Goal: Task Accomplishment & Management: Use online tool/utility

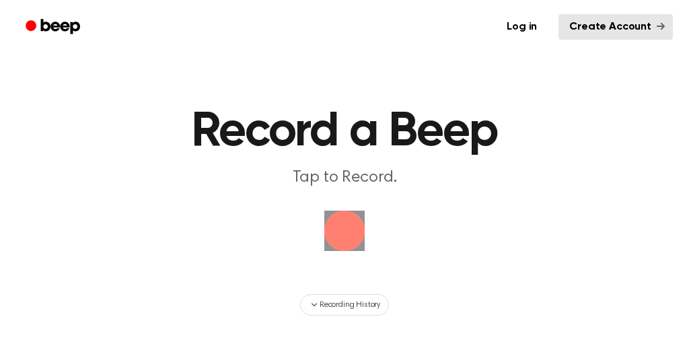
click at [349, 221] on img "button" at bounding box center [344, 231] width 40 height 40
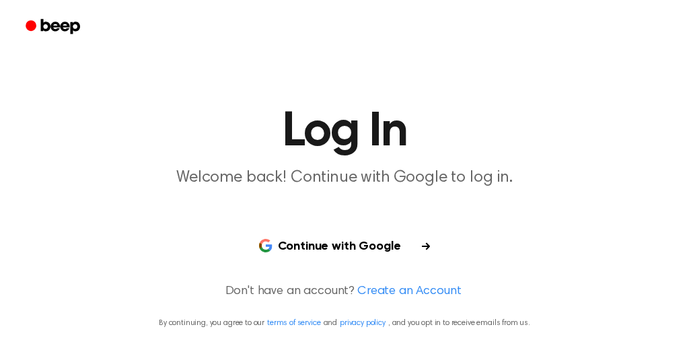
click at [400, 246] on button "Continue with Google" at bounding box center [345, 247] width 204 height 40
click at [395, 246] on button "Continue with Google" at bounding box center [345, 247] width 204 height 40
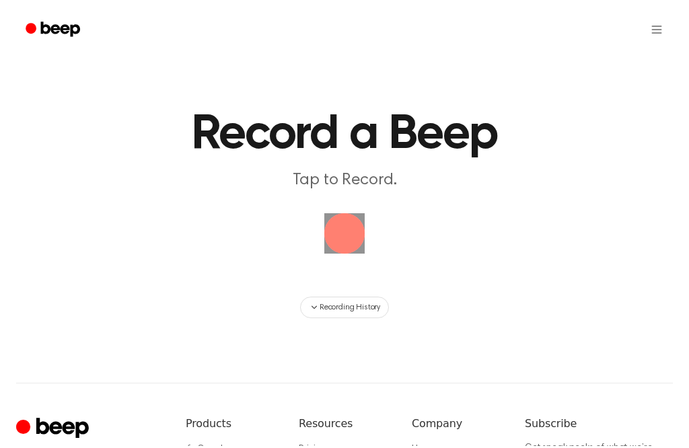
scroll to position [1, 0]
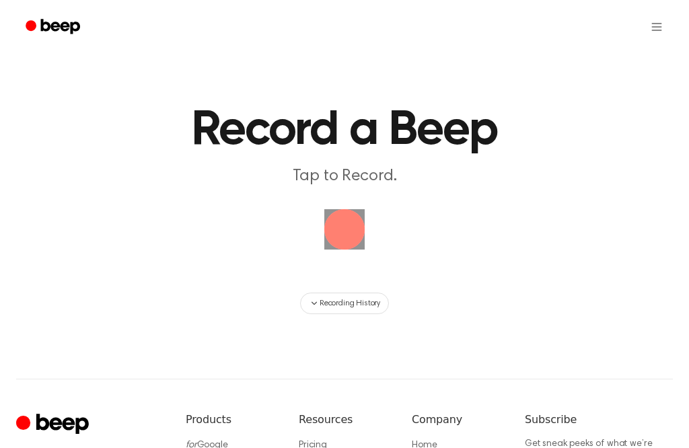
click at [344, 222] on img "button" at bounding box center [344, 229] width 40 height 40
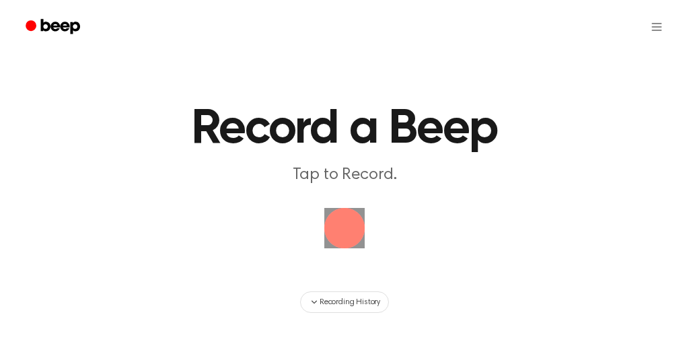
scroll to position [1, 0]
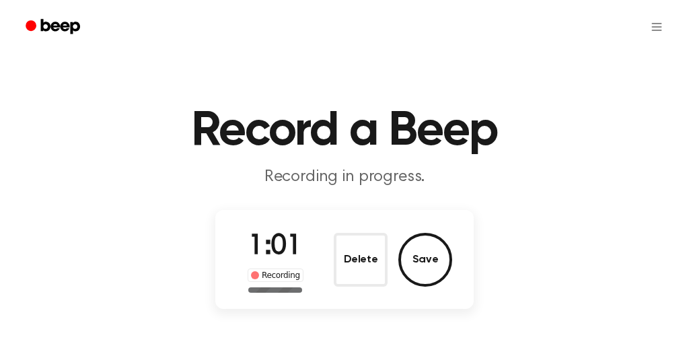
click at [431, 264] on button "Save" at bounding box center [425, 260] width 54 height 54
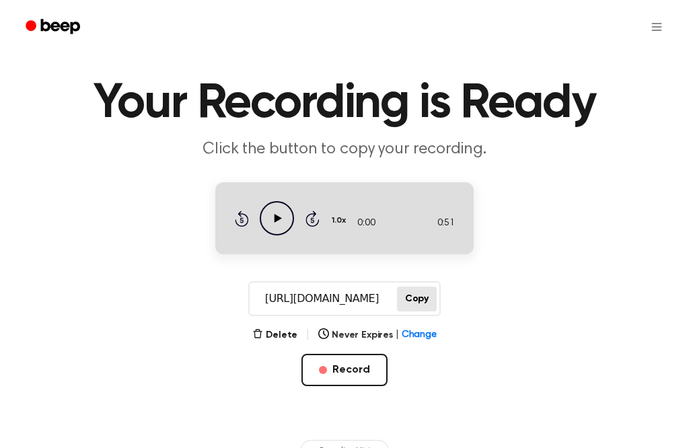
scroll to position [29, 0]
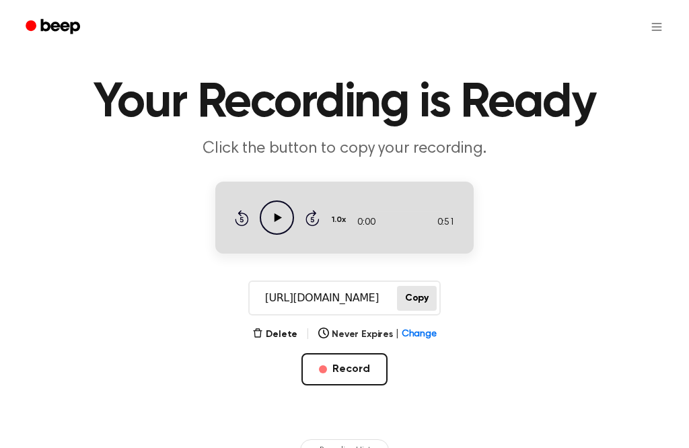
click at [421, 301] on button "Copy" at bounding box center [417, 298] width 40 height 25
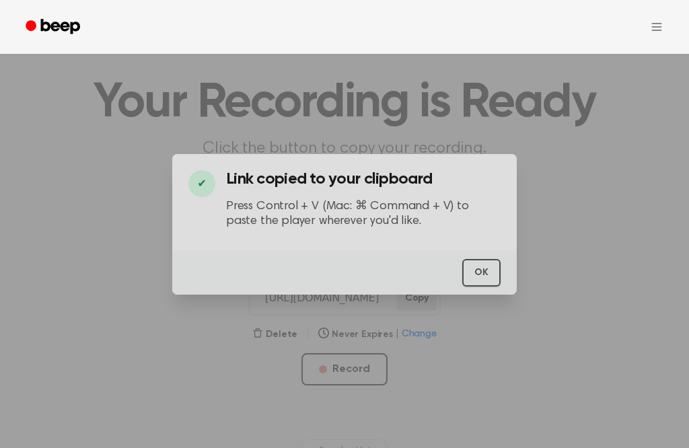
click at [476, 259] on button "OK" at bounding box center [481, 273] width 38 height 28
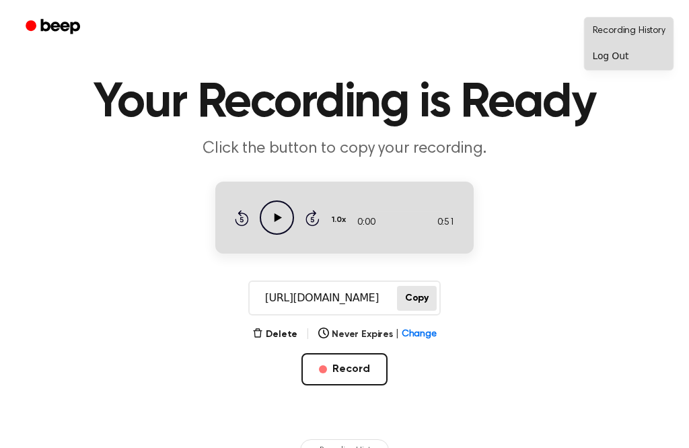
click at [555, 25] on html "Your Recording is Ready Click the button to copy your recording. 0:00 0:51 1.0x…" at bounding box center [344, 382] width 689 height 823
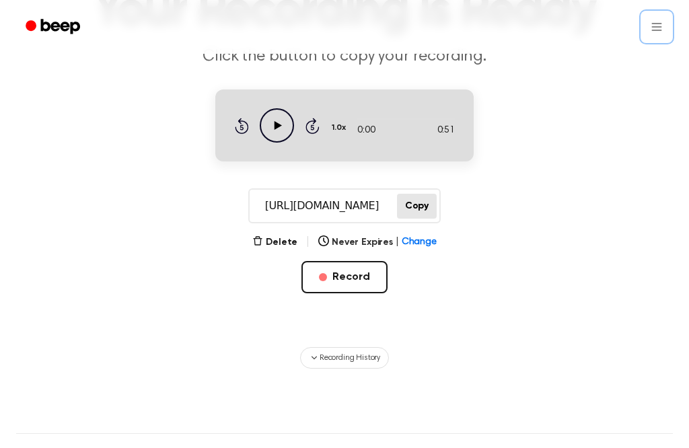
scroll to position [124, 0]
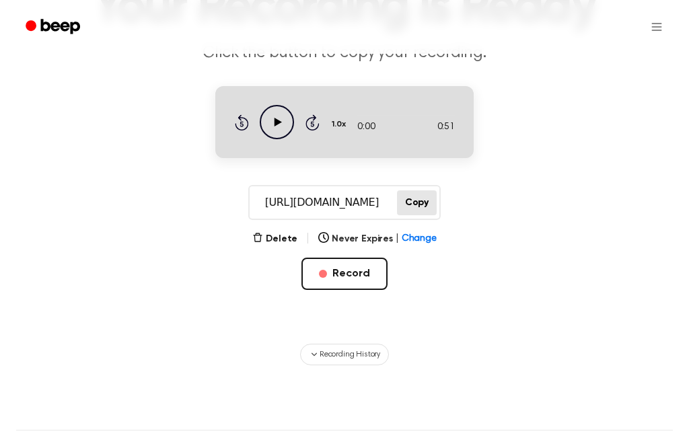
click at [374, 278] on button "Record" at bounding box center [343, 274] width 85 height 32
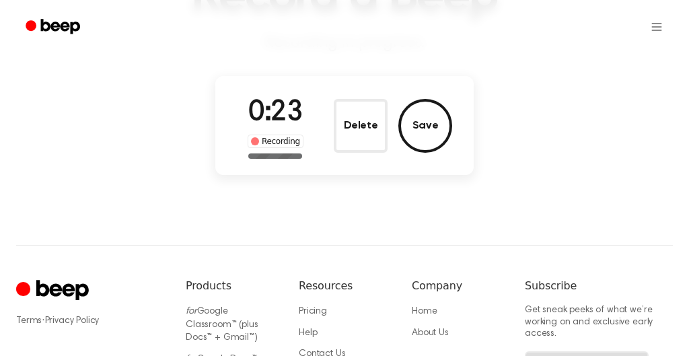
scroll to position [129, 0]
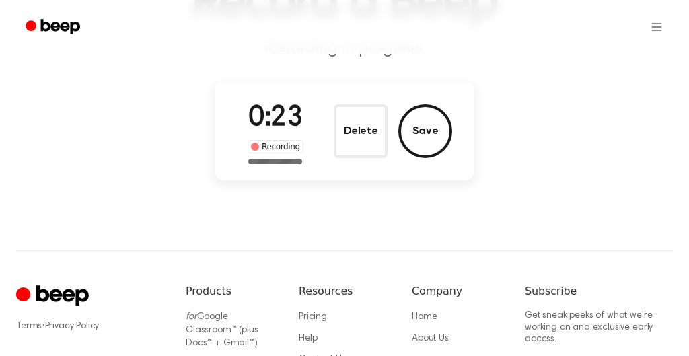
click at [431, 129] on button "Save" at bounding box center [425, 131] width 54 height 54
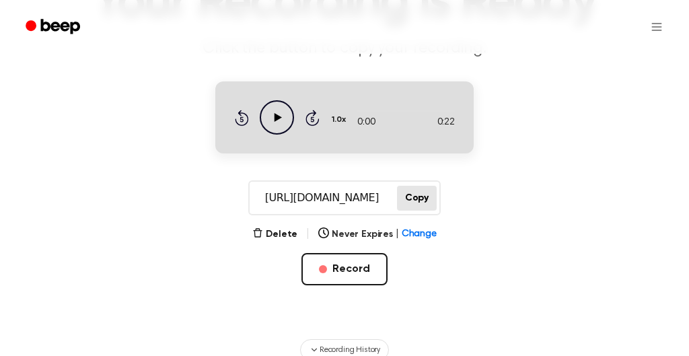
click at [354, 266] on button "Record" at bounding box center [343, 269] width 85 height 32
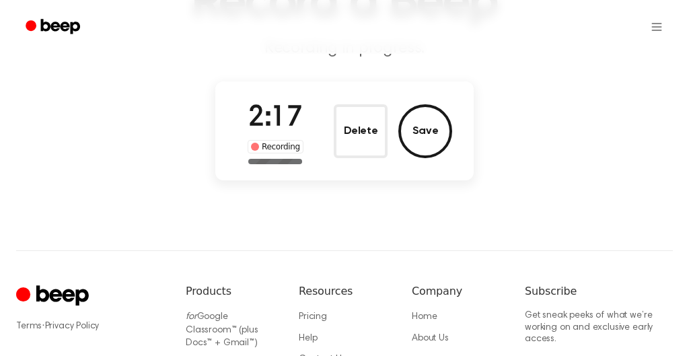
click at [425, 139] on button "Save" at bounding box center [425, 131] width 54 height 54
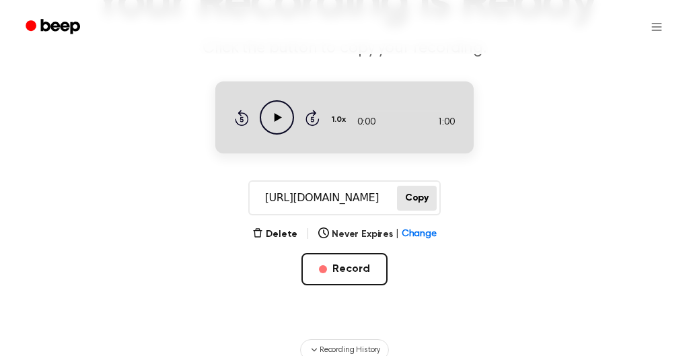
click at [421, 202] on button "Copy" at bounding box center [417, 198] width 40 height 25
click at [281, 122] on icon "Play Audio" at bounding box center [277, 117] width 34 height 34
click at [390, 125] on div "0:00 1:00" at bounding box center [406, 123] width 98 height 14
click at [316, 121] on icon "Skip 5 seconds" at bounding box center [312, 117] width 15 height 17
click at [314, 121] on icon at bounding box center [312, 118] width 3 height 5
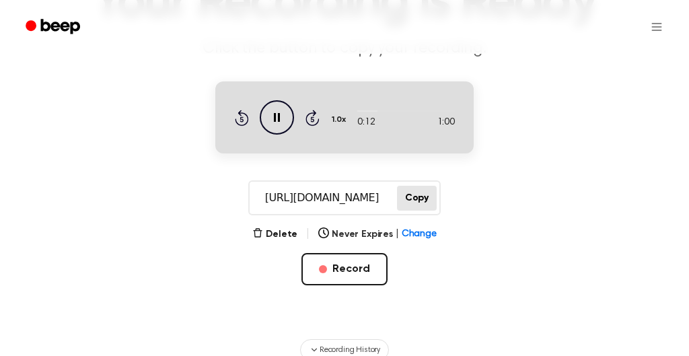
click at [312, 116] on icon "Skip 5 seconds" at bounding box center [312, 117] width 15 height 17
click at [403, 109] on div at bounding box center [406, 110] width 98 height 11
click at [323, 118] on div "0:28 1:00 1.0x Rewind 5 seconds Pause Audio Skip 5 seconds" at bounding box center [344, 117] width 221 height 34
click at [317, 121] on icon "Skip 5 seconds" at bounding box center [312, 117] width 15 height 17
click at [317, 120] on icon "Skip 5 seconds" at bounding box center [312, 117] width 15 height 17
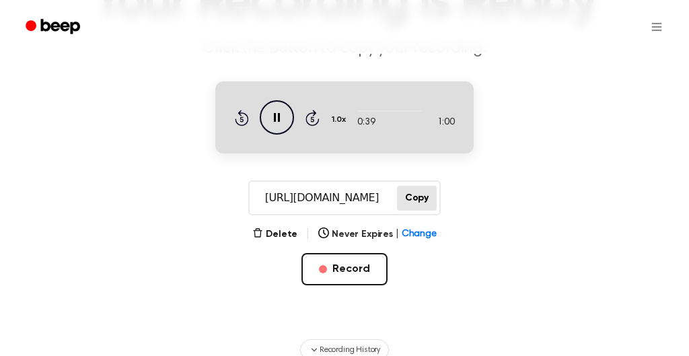
click at [367, 152] on div "0:39 1:00 1.0x Rewind 5 seconds Pause Audio Skip 5 seconds" at bounding box center [344, 117] width 258 height 72
click at [416, 203] on button "Copy" at bounding box center [417, 198] width 40 height 25
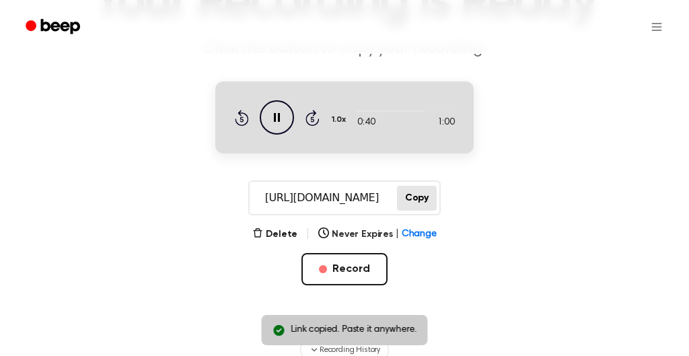
click at [415, 199] on button "Copy" at bounding box center [417, 198] width 40 height 25
click at [416, 198] on button "Copy" at bounding box center [417, 198] width 40 height 25
click at [428, 199] on button "Copy" at bounding box center [417, 198] width 40 height 25
click at [418, 201] on button "Copy" at bounding box center [417, 198] width 40 height 25
click at [377, 194] on input "[URL][DOMAIN_NAME]" at bounding box center [322, 198] width 145 height 32
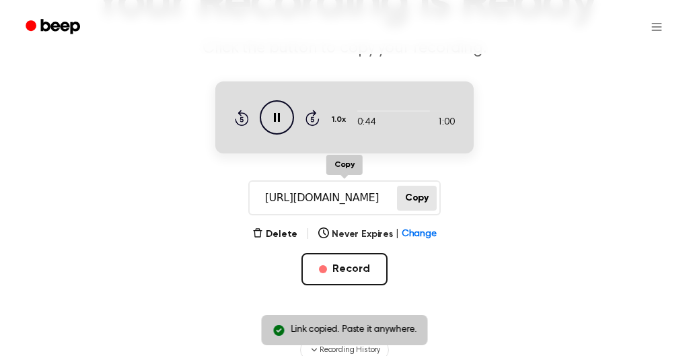
click at [428, 195] on button "Copy" at bounding box center [417, 198] width 40 height 25
click at [366, 192] on input "[URL][DOMAIN_NAME]" at bounding box center [322, 198] width 145 height 32
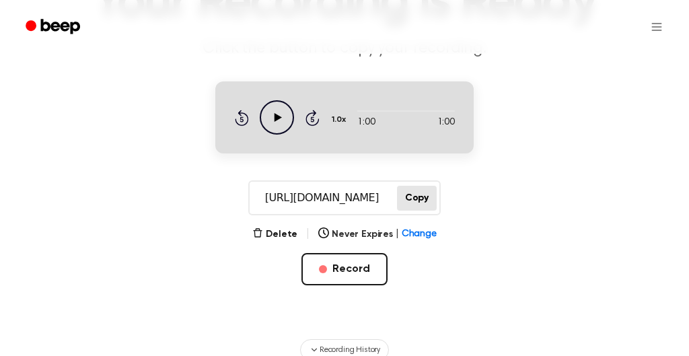
click at [521, 266] on main "Your Recording is Ready Click the button to copy your recording. 1:00 1:00 1.0x…" at bounding box center [344, 116] width 689 height 490
click at [367, 264] on button "Record" at bounding box center [343, 269] width 85 height 32
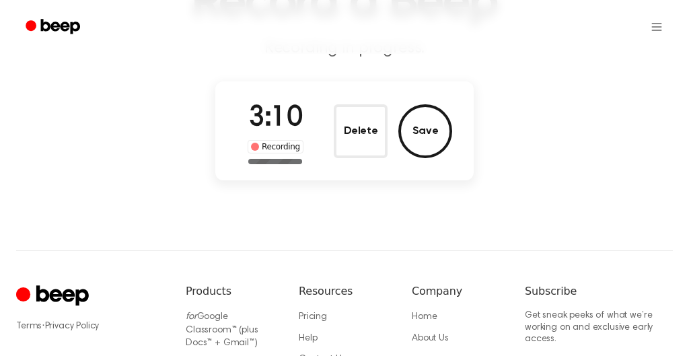
click at [436, 129] on button "Save" at bounding box center [425, 131] width 54 height 54
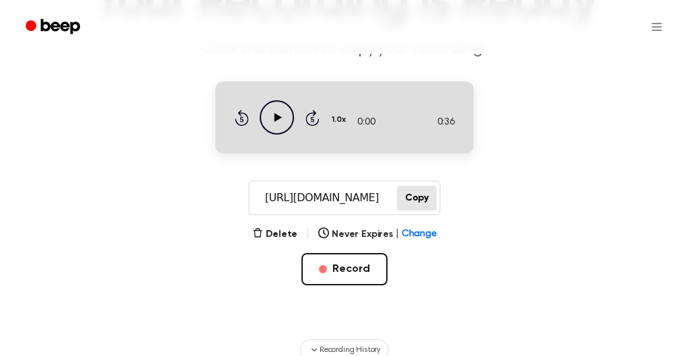
click at [420, 201] on button "Copy" at bounding box center [417, 198] width 40 height 25
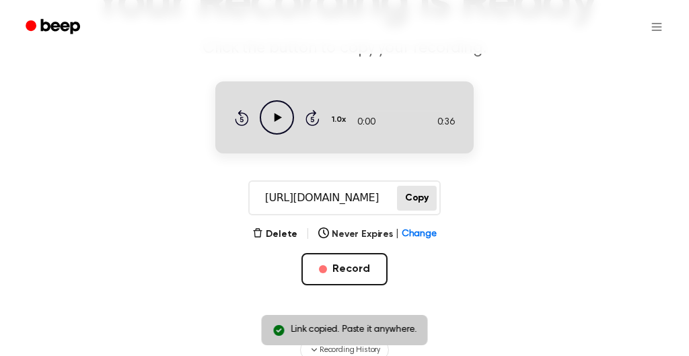
click at [420, 191] on button "Copy" at bounding box center [417, 198] width 40 height 25
click at [511, 92] on main "Link copied. Paste it anywhere. Your Recording is Ready Click the button to cop…" at bounding box center [344, 116] width 689 height 490
click at [435, 61] on main "Link copied. Paste it anywhere. Your Recording is Ready Click the button to cop…" at bounding box center [344, 116] width 689 height 490
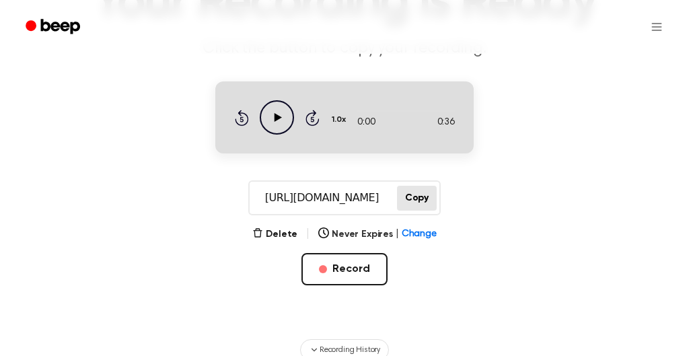
click at [277, 126] on icon "Play Audio" at bounding box center [277, 117] width 34 height 34
click at [420, 115] on div at bounding box center [406, 110] width 98 height 11
click at [317, 120] on icon "Skip 5 seconds" at bounding box center [312, 117] width 15 height 17
click at [423, 198] on button "Copy" at bounding box center [417, 198] width 40 height 25
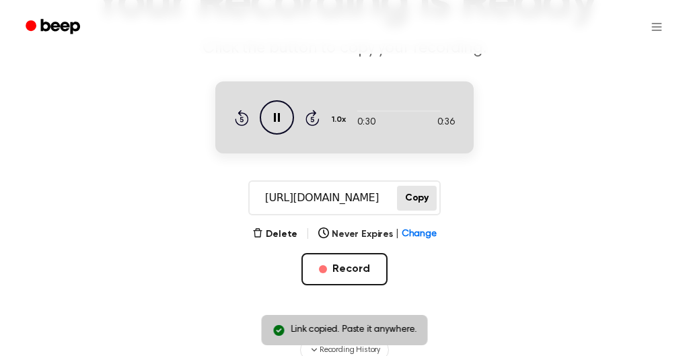
click at [418, 199] on button "Copy" at bounding box center [417, 198] width 40 height 25
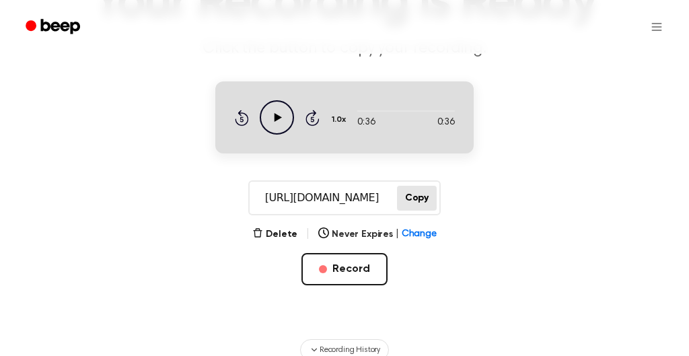
click at [433, 36] on header "Your Recording is Ready Click the button to copy your recording." at bounding box center [344, 18] width 657 height 81
click at [364, 257] on button "Record" at bounding box center [343, 269] width 85 height 32
click at [365, 268] on button "Record" at bounding box center [343, 269] width 85 height 32
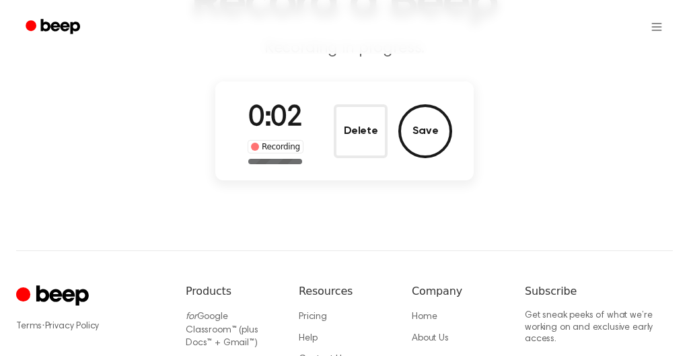
click at [427, 63] on main "Record a Beep Recording in progress. 0:02 Recording Delete Save" at bounding box center [344, 28] width 689 height 315
click at [432, 54] on p "Recording in progress." at bounding box center [344, 49] width 517 height 22
click at [428, 49] on p "Recording in progress." at bounding box center [344, 49] width 517 height 22
click at [439, 34] on header "Record a Beep Recording in progress." at bounding box center [344, 18] width 657 height 81
click at [433, 64] on main "Record a Beep Recording in progress. 0:10 Recording Delete Save" at bounding box center [344, 28] width 689 height 315
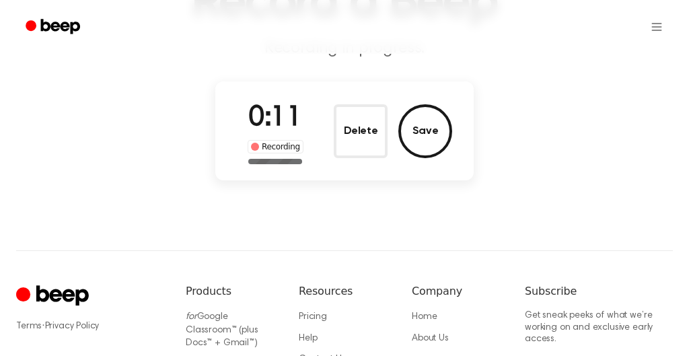
click at [439, 133] on button "Save" at bounding box center [425, 131] width 54 height 54
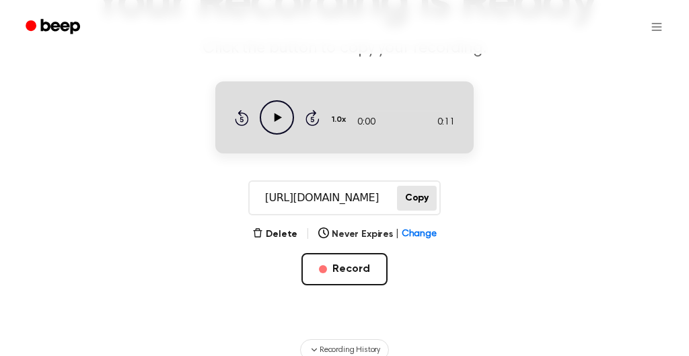
click at [285, 114] on icon "Play Audio" at bounding box center [277, 117] width 34 height 34
